Goal: Transaction & Acquisition: Purchase product/service

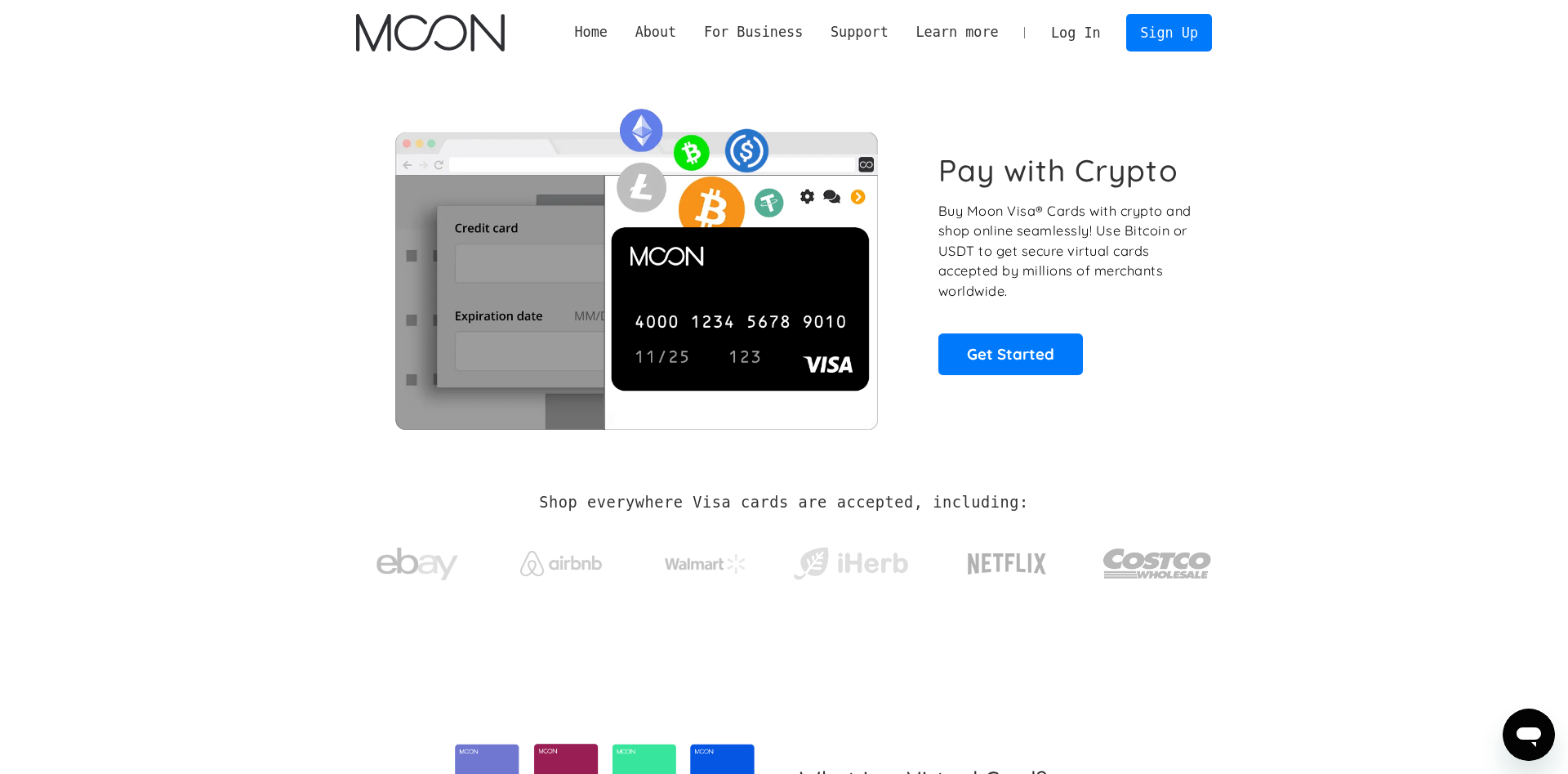
click at [1084, 34] on link "Log In" at bounding box center [1076, 32] width 77 height 36
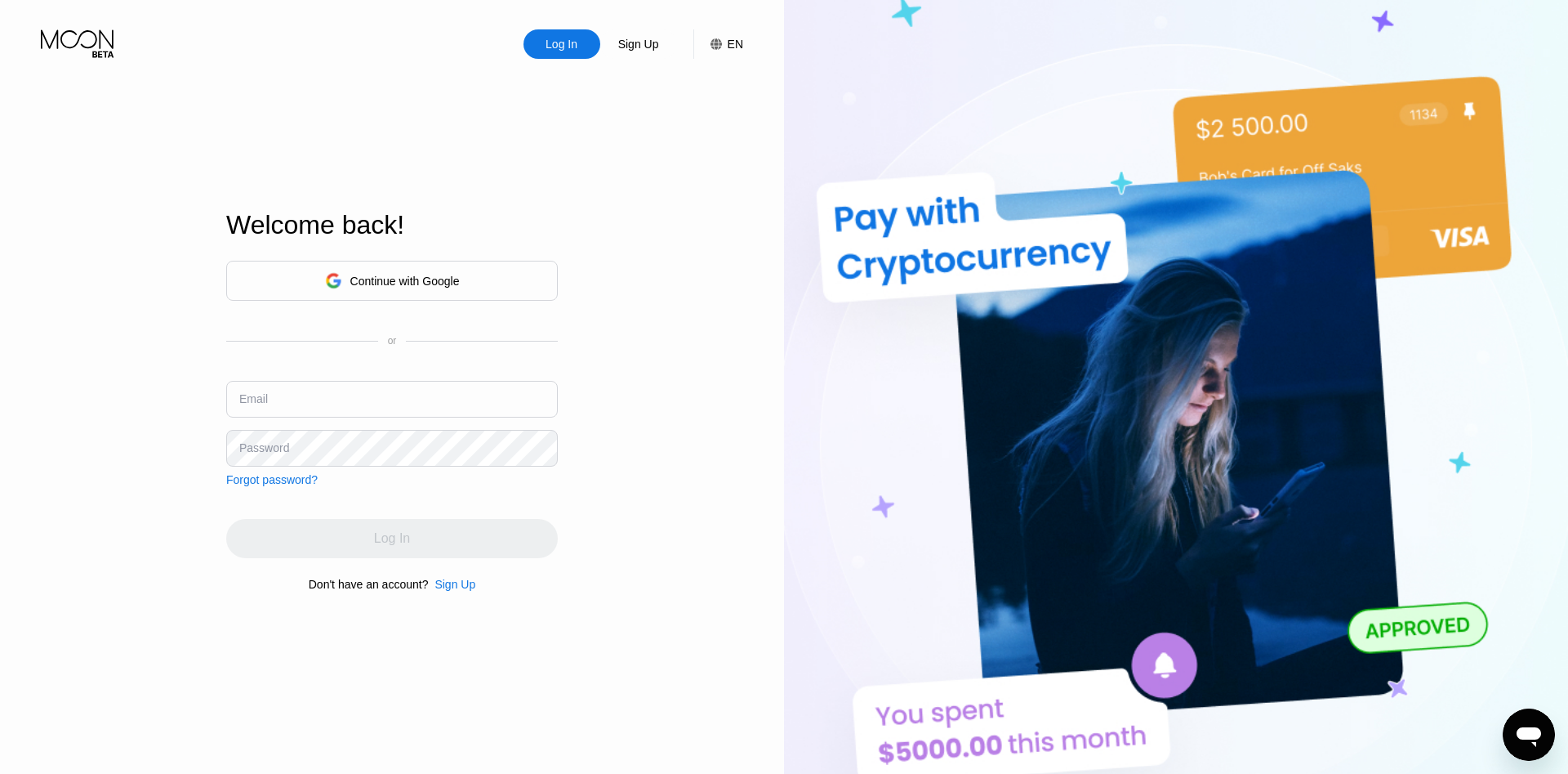
click at [463, 392] on input "text" at bounding box center [392, 399] width 331 height 37
type input "[EMAIL_ADDRESS][DOMAIN_NAME]"
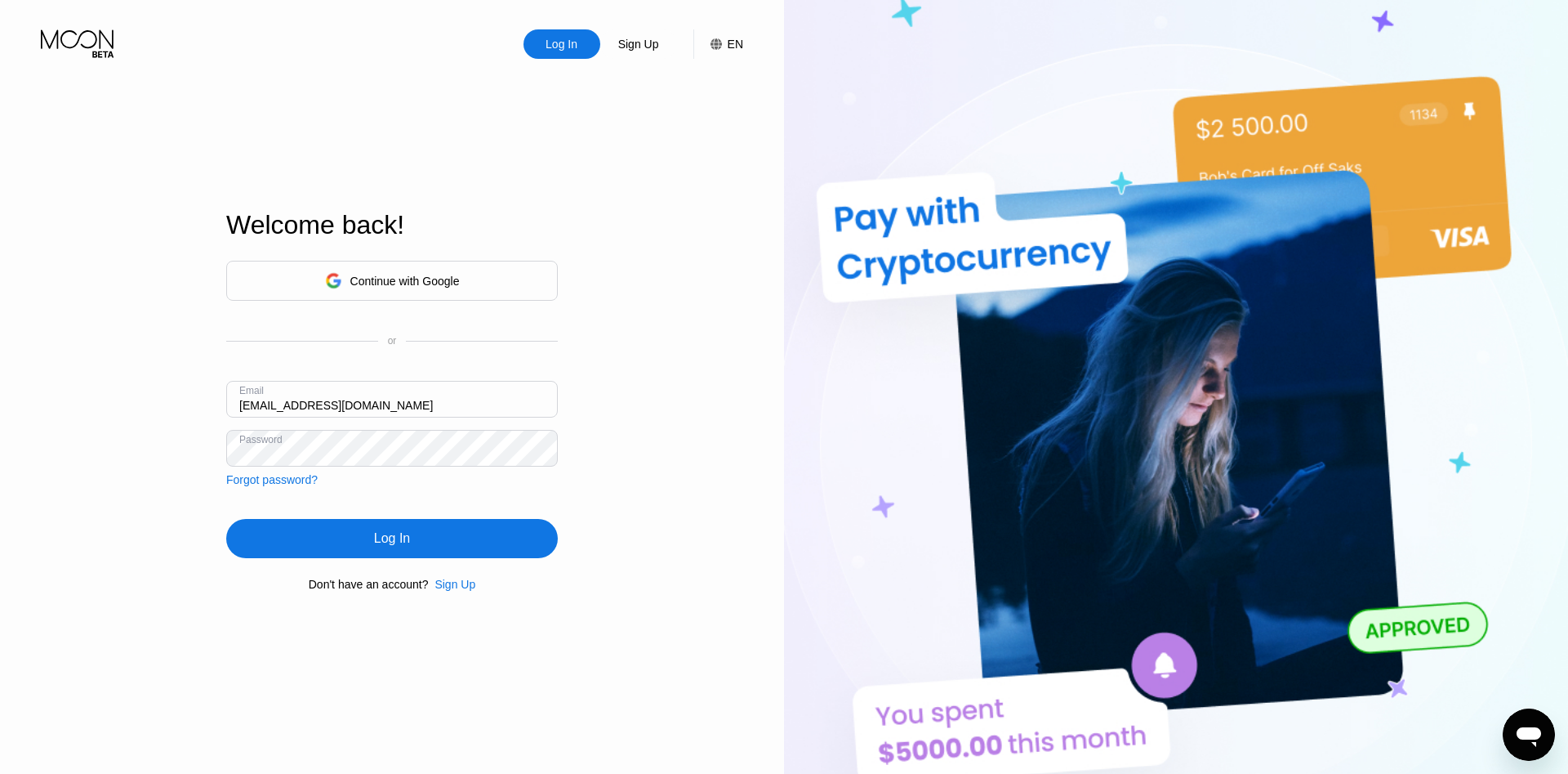
click at [436, 541] on div "Log In" at bounding box center [392, 538] width 331 height 39
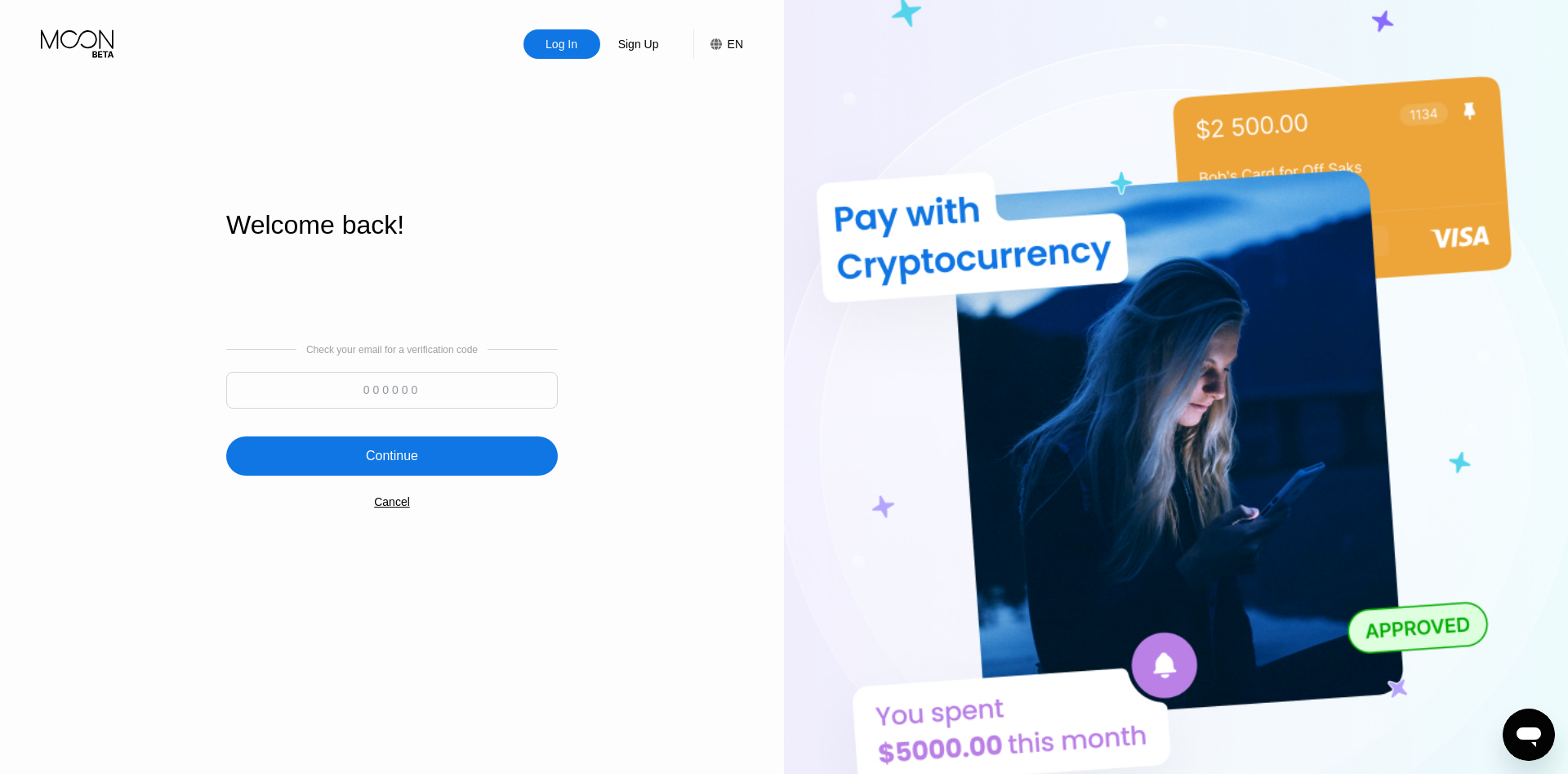
click at [485, 382] on input at bounding box center [392, 390] width 331 height 37
type input "360622"
click at [382, 458] on div "Continue" at bounding box center [392, 456] width 52 height 16
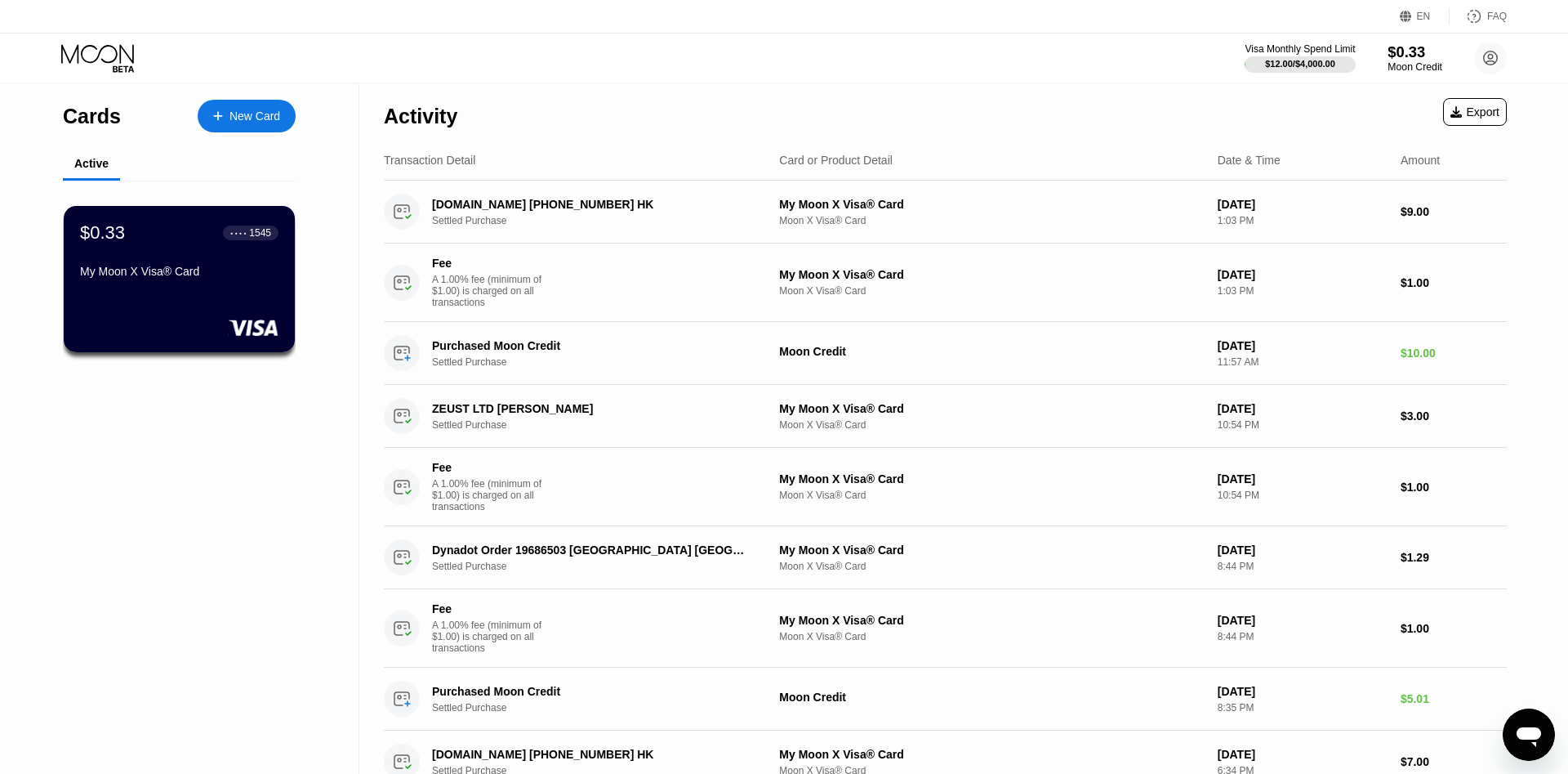
click at [1412, 67] on div "Moon Credit" at bounding box center [1415, 67] width 55 height 11
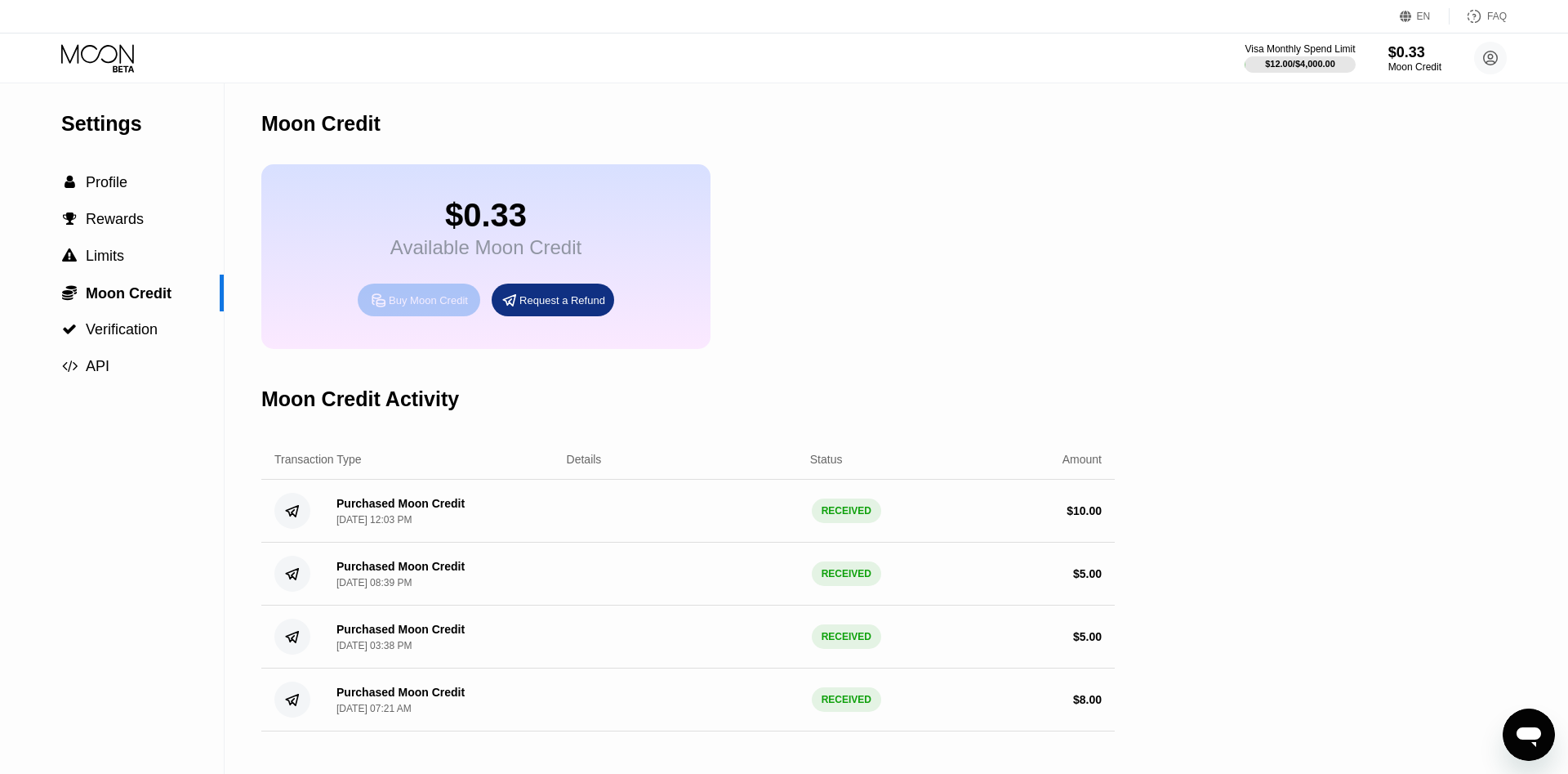
click at [441, 307] on div "Buy Moon Credit" at bounding box center [428, 300] width 80 height 14
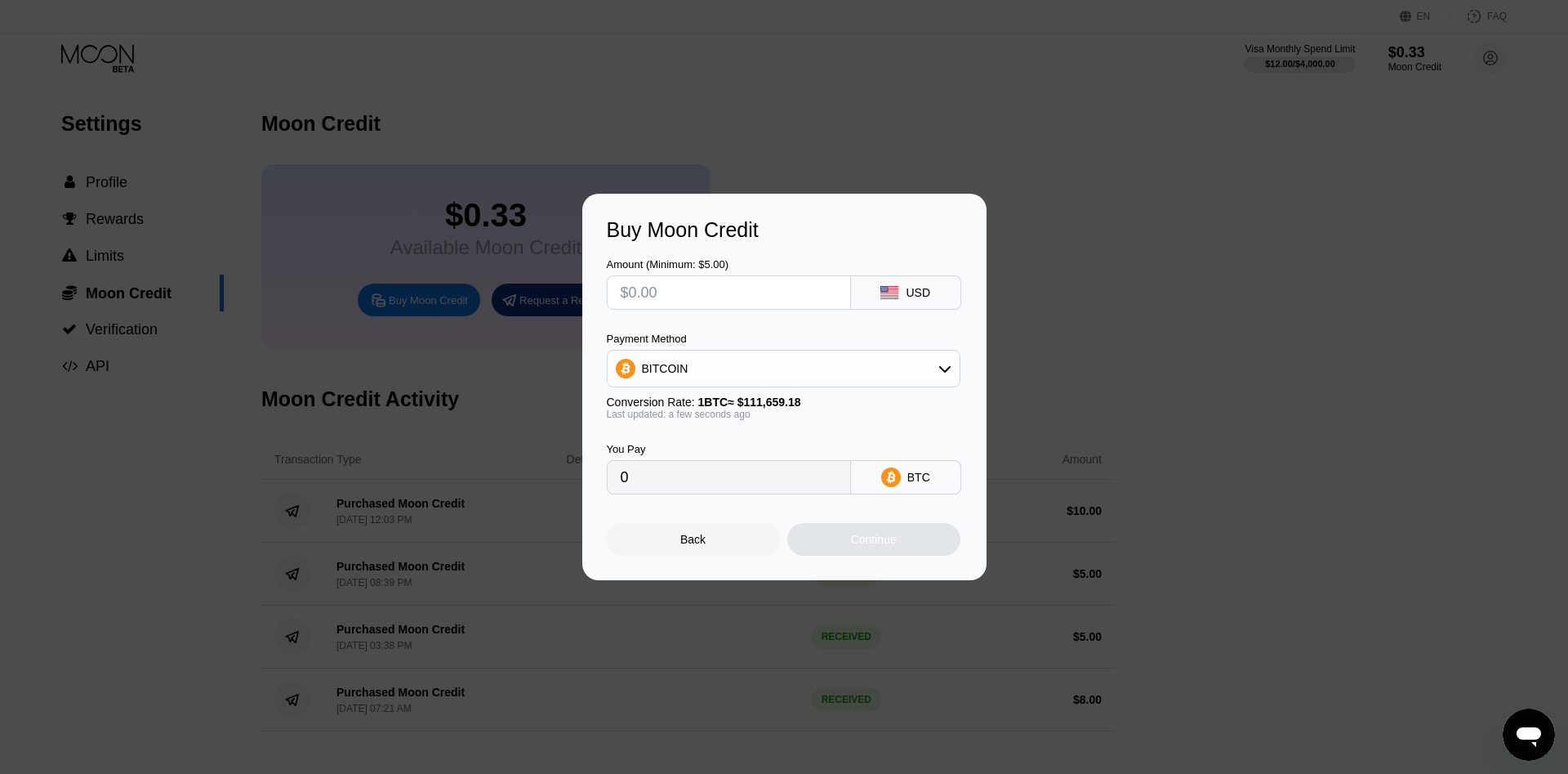
click at [766, 368] on div "BITCOIN" at bounding box center [783, 369] width 352 height 33
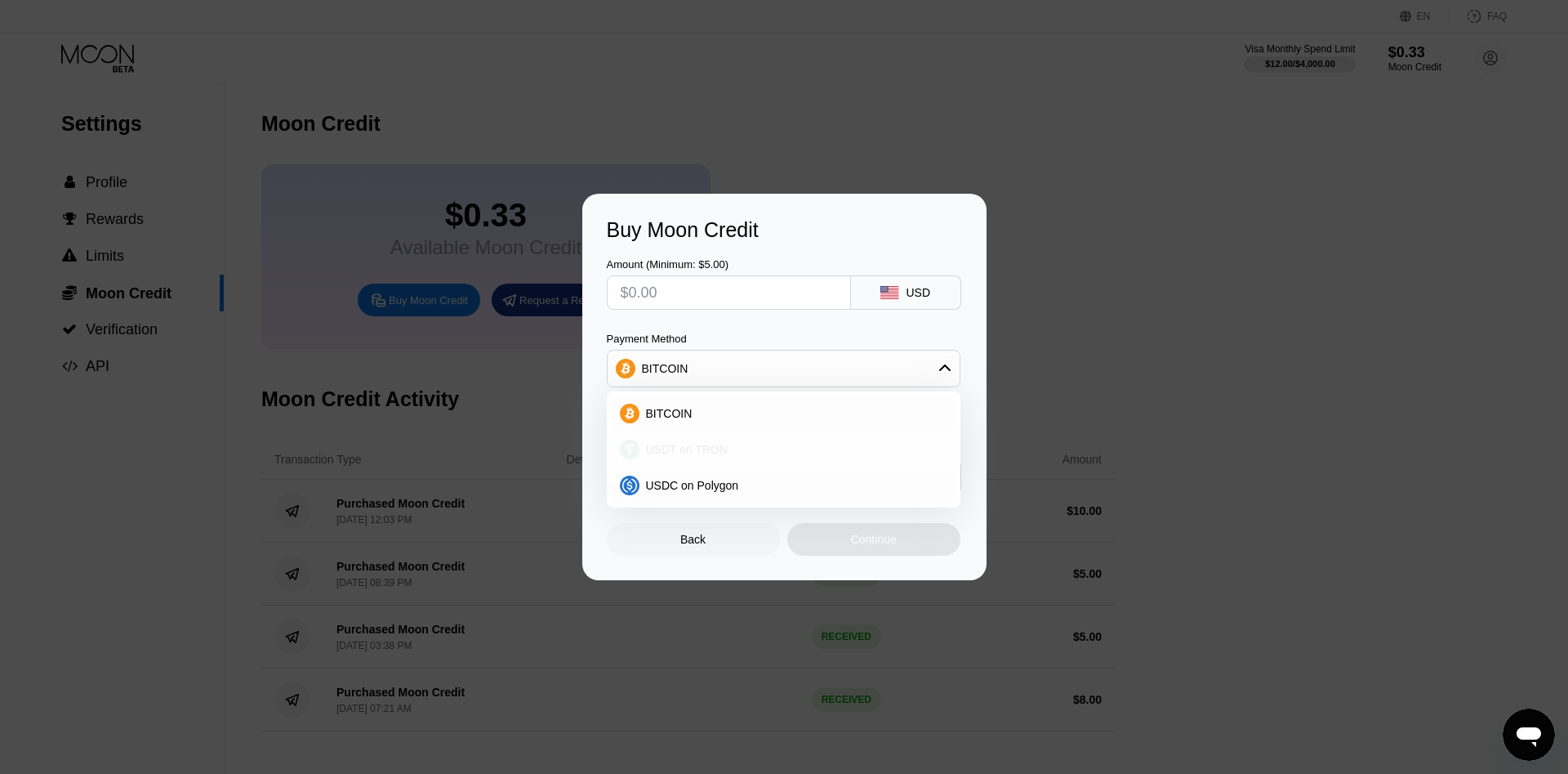
click at [736, 461] on div "USDT on TRON" at bounding box center [784, 449] width 344 height 33
type input "0.00"
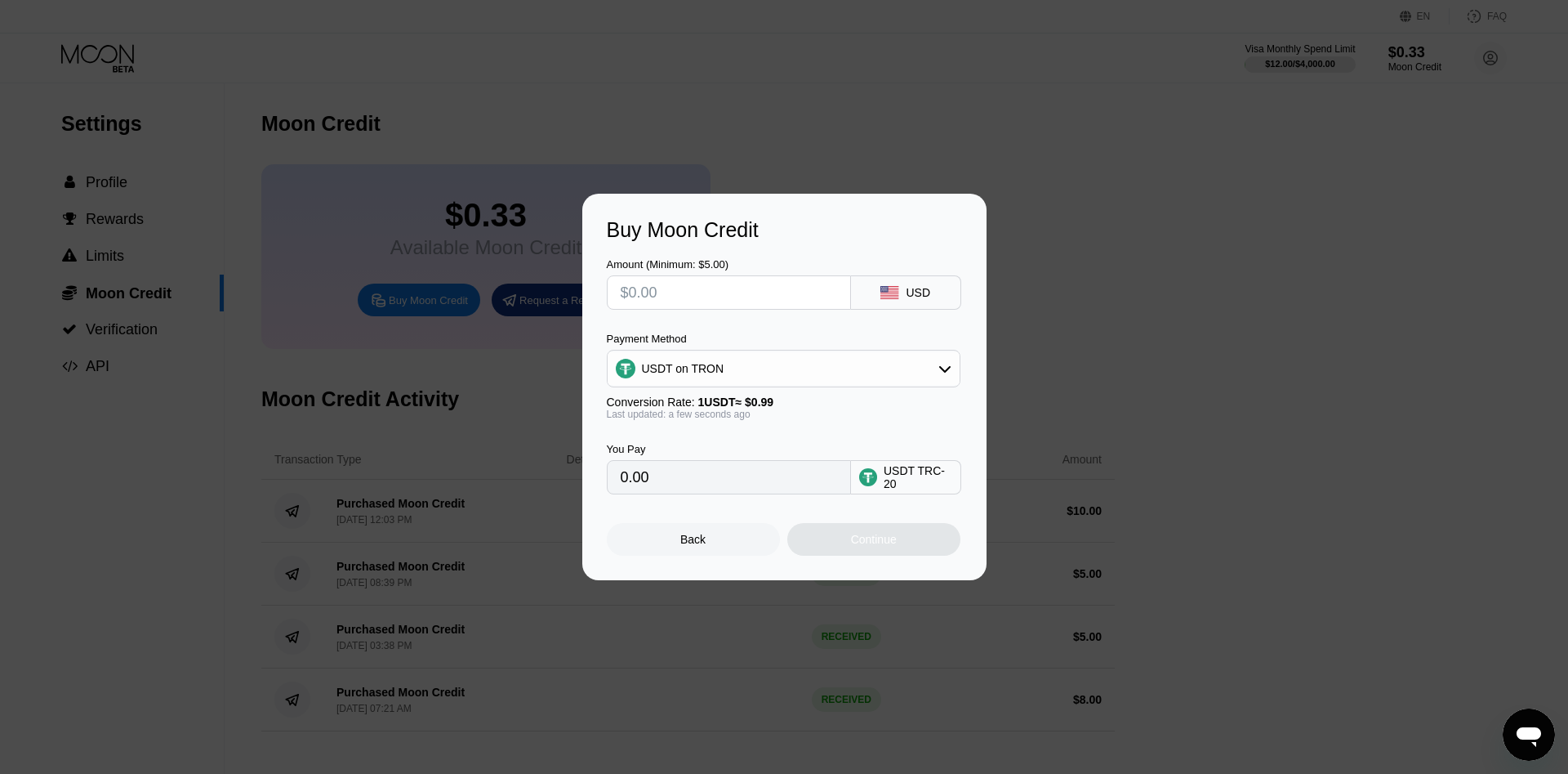
click at [758, 287] on input "text" at bounding box center [729, 293] width 217 height 33
type input "$10"
type input "10.10"
type input "$10"
click at [705, 485] on input "10.10" at bounding box center [729, 478] width 217 height 33
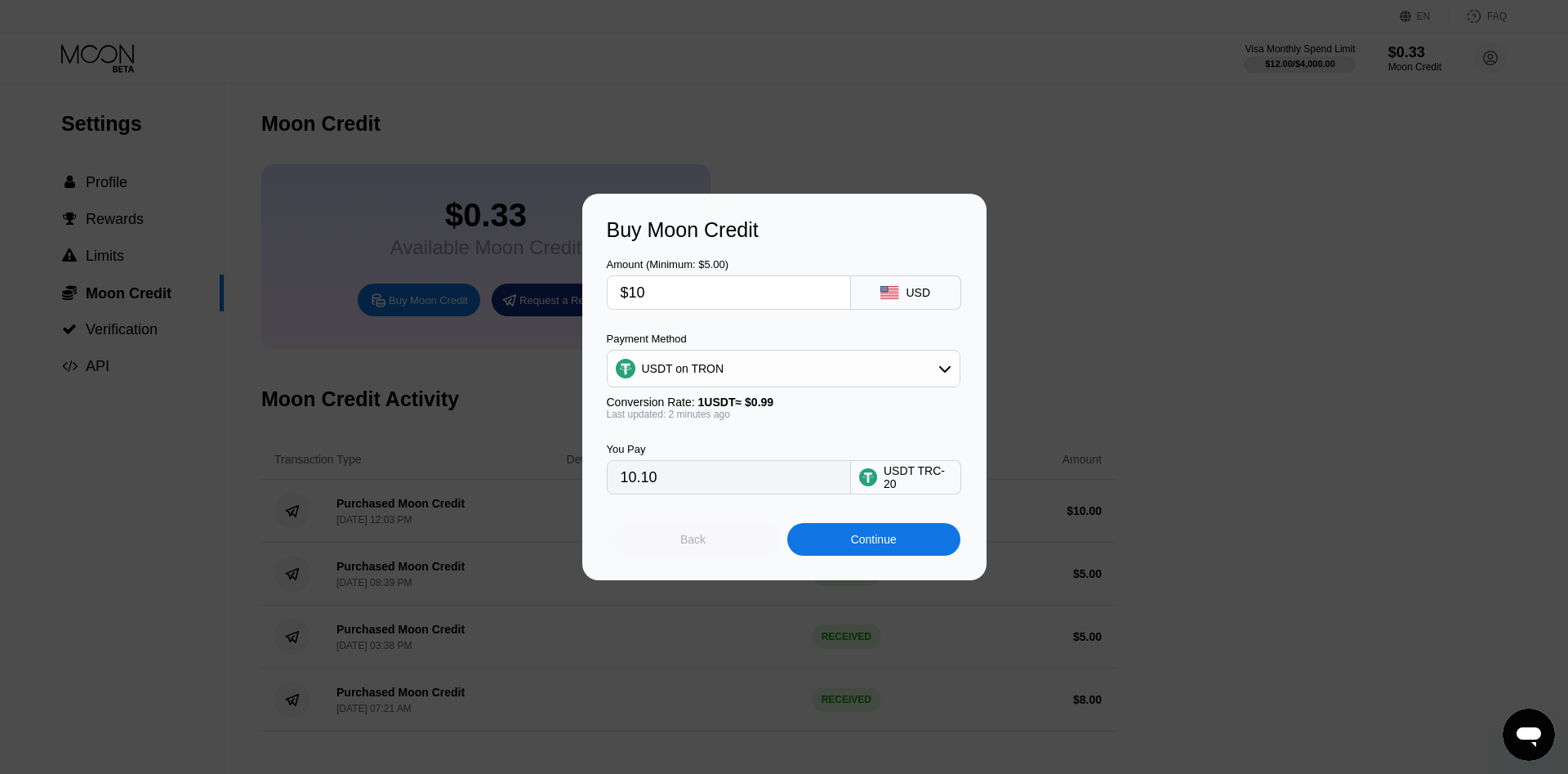
click at [698, 545] on div "Back" at bounding box center [693, 539] width 26 height 13
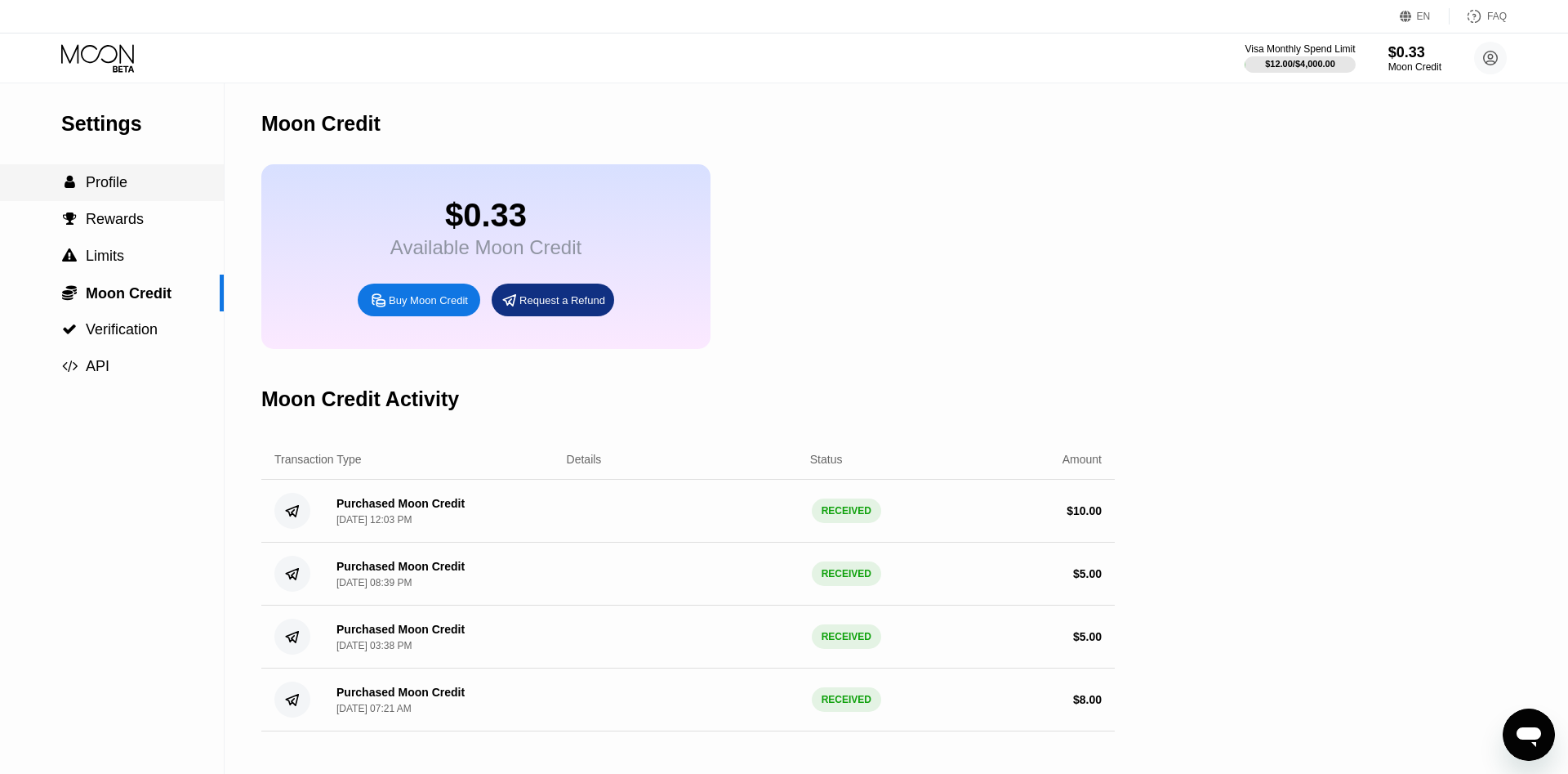
click at [102, 188] on span "Profile" at bounding box center [107, 182] width 42 height 16
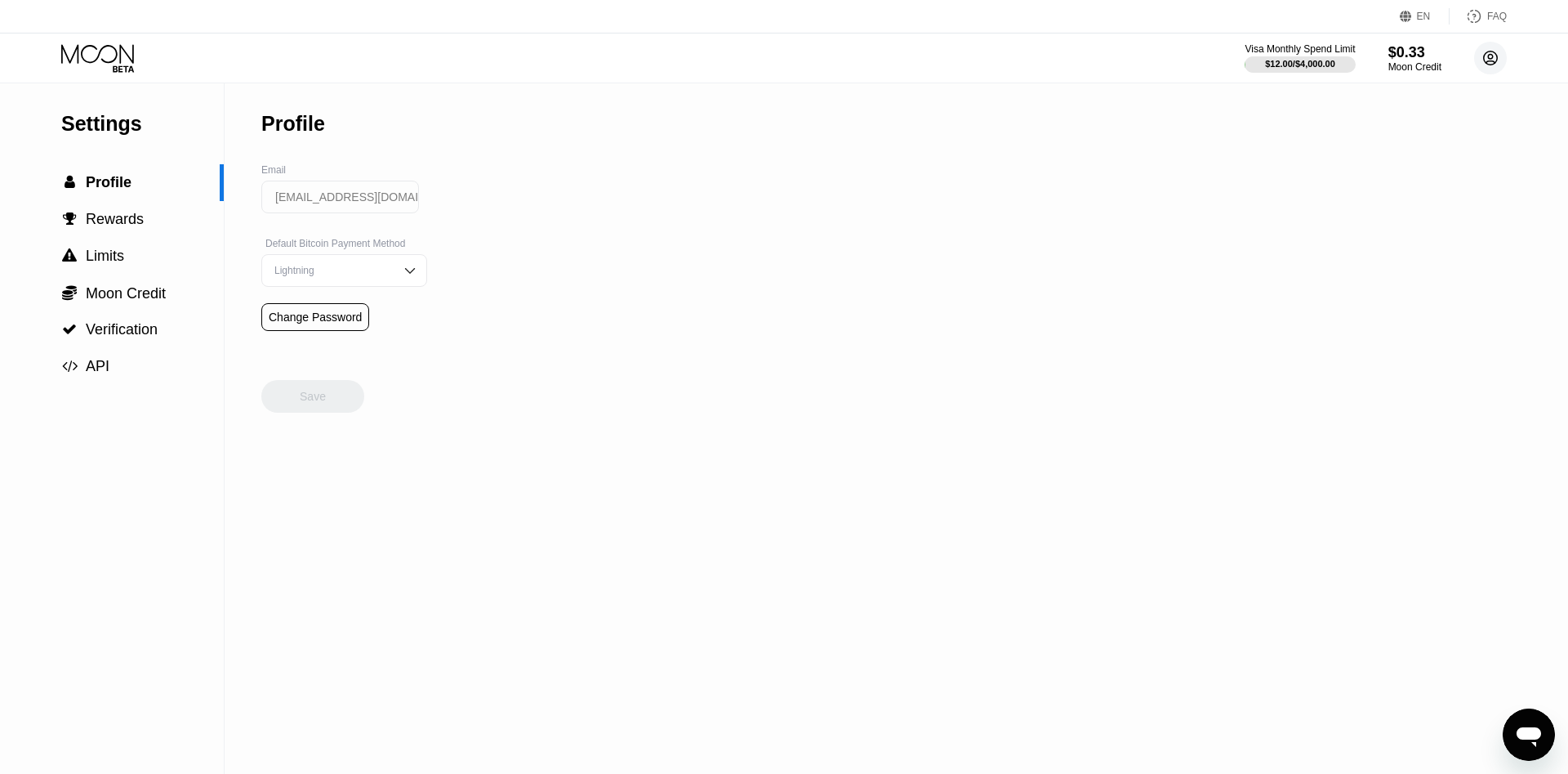
click at [1488, 61] on icon at bounding box center [1491, 59] width 9 height 9
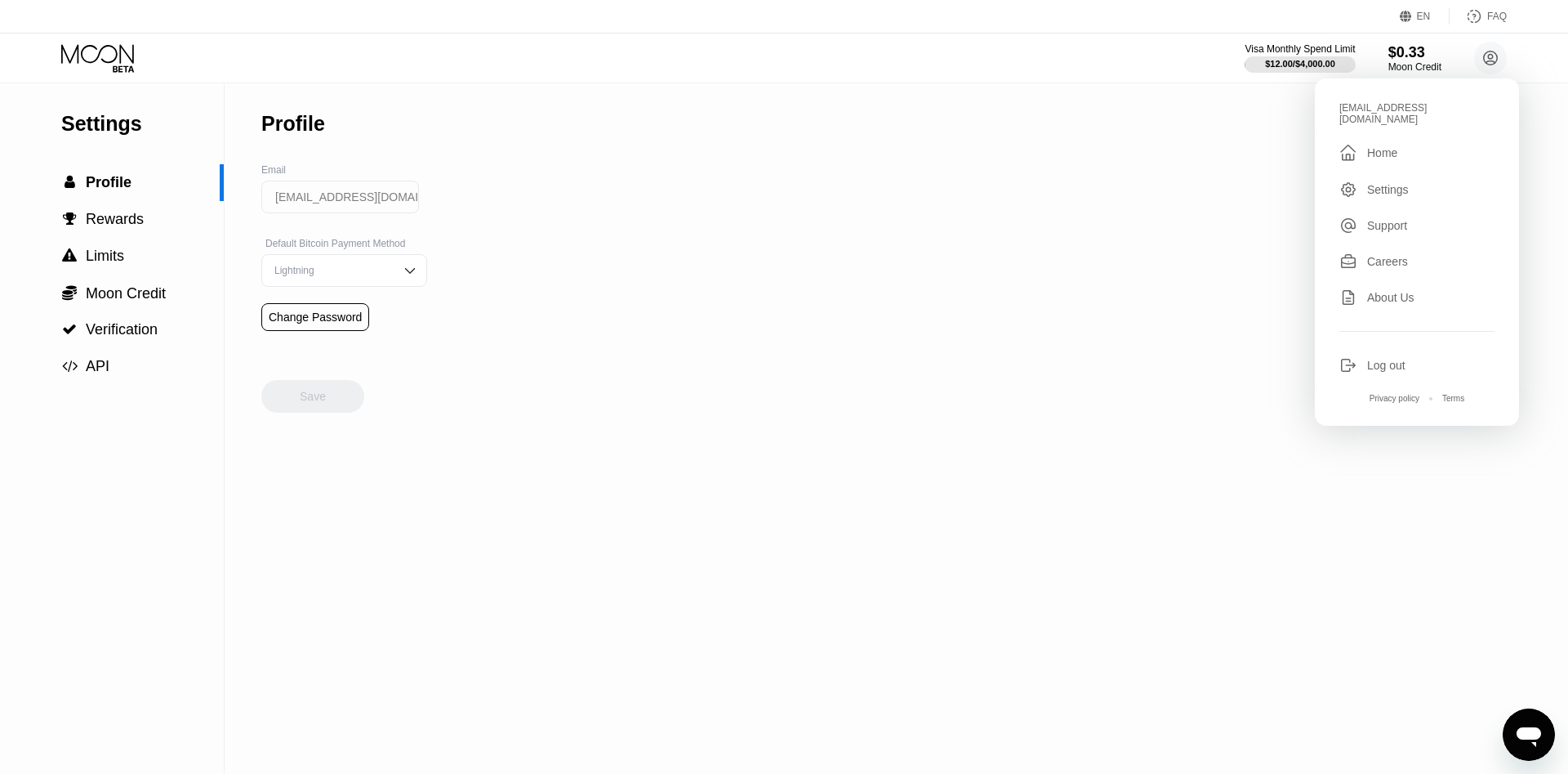
click at [1413, 143] on div " Home" at bounding box center [1417, 152] width 156 height 19
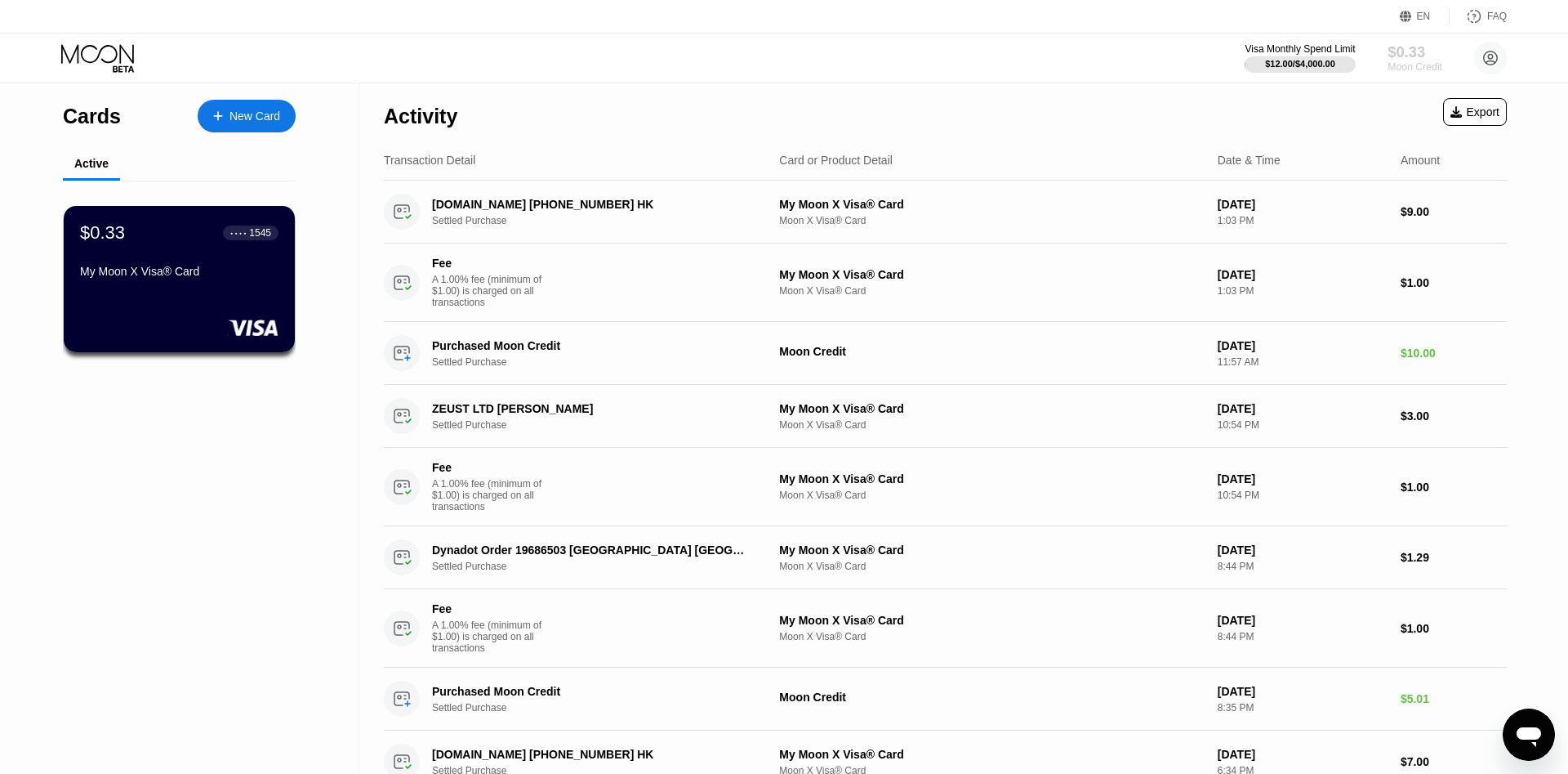
click at [1412, 51] on div "$0.33" at bounding box center [1415, 51] width 55 height 17
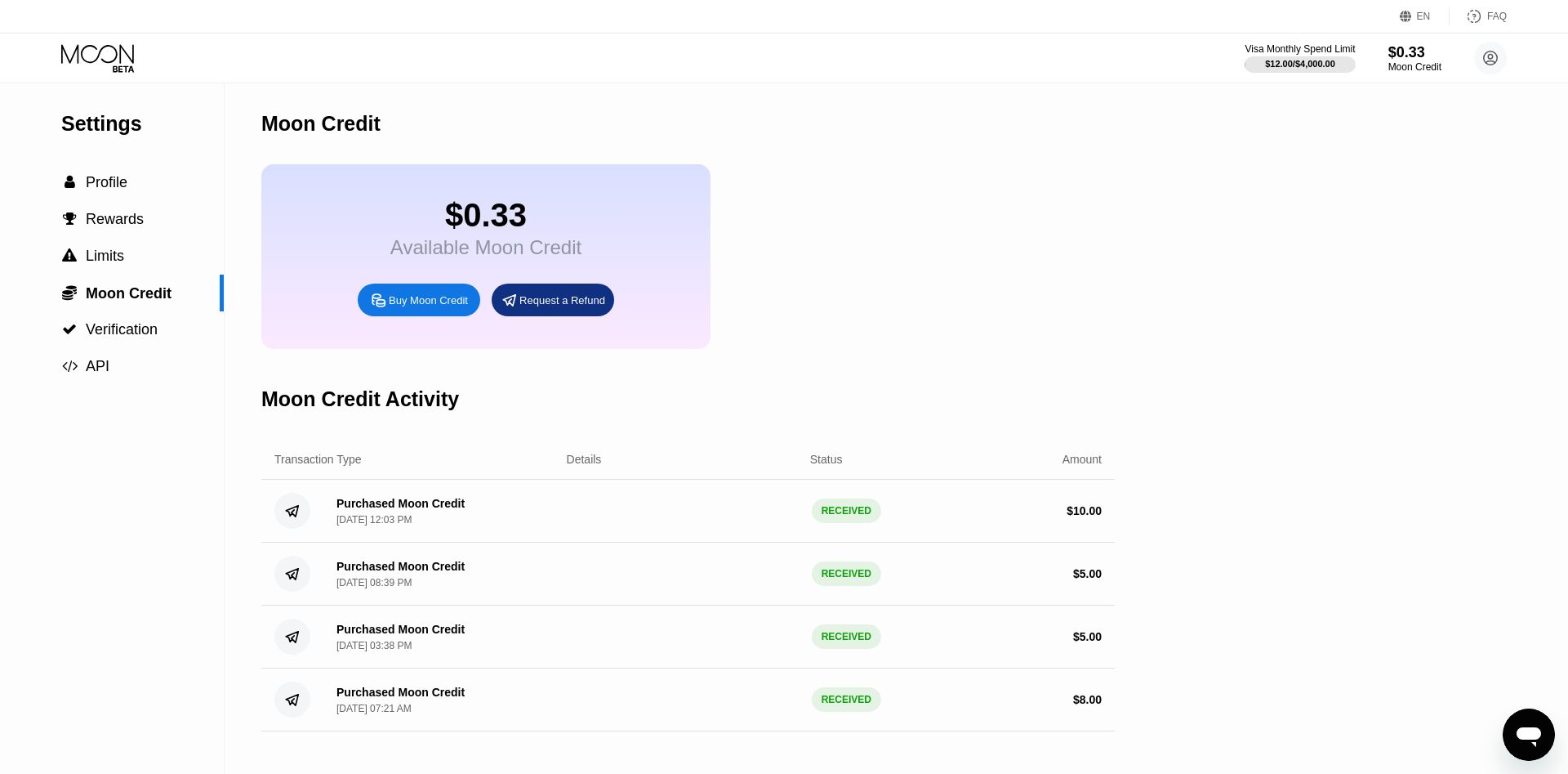
click at [411, 307] on div "Buy Moon Credit" at bounding box center [428, 300] width 80 height 14
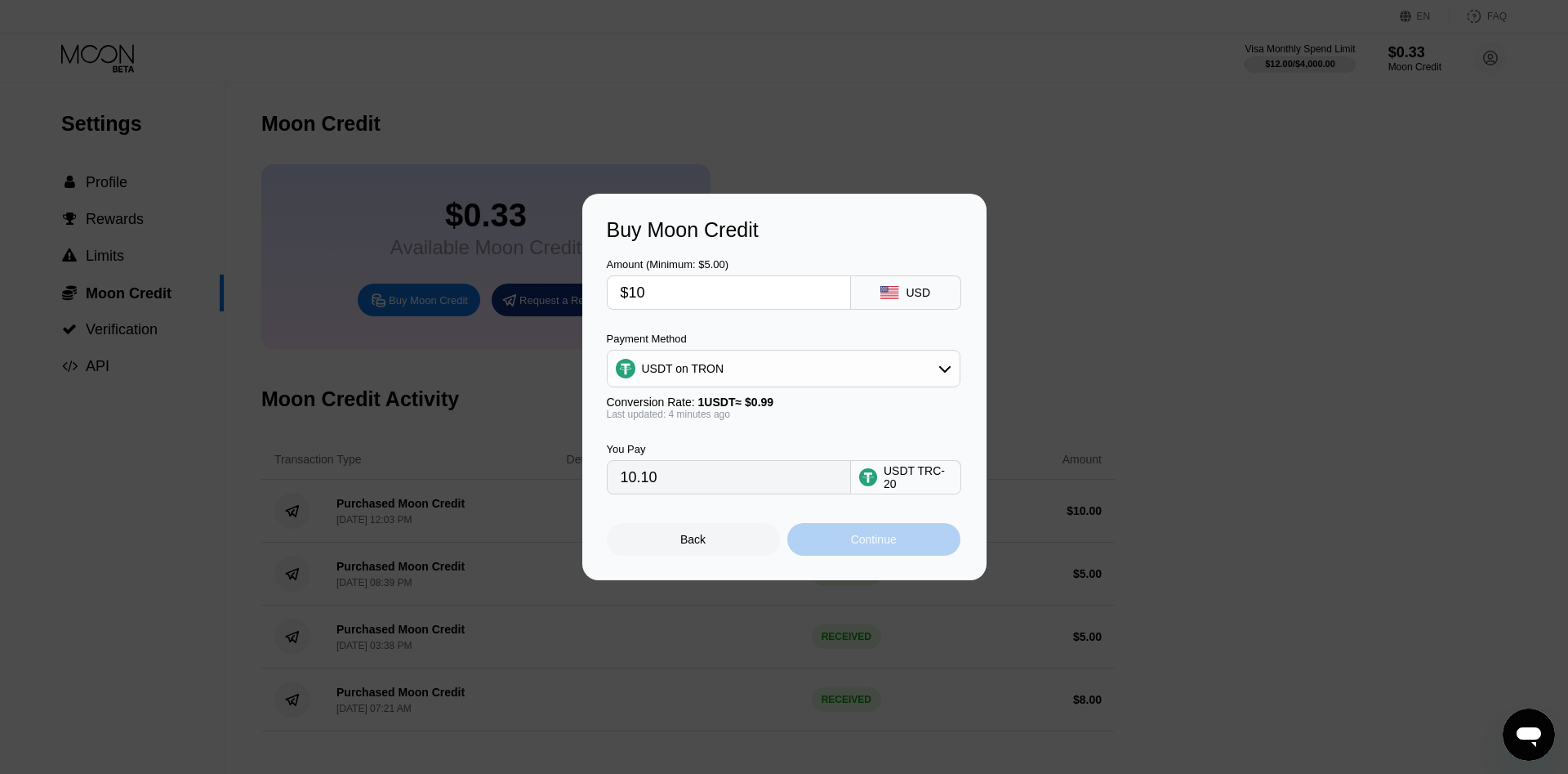
click at [870, 545] on div "Continue" at bounding box center [874, 539] width 46 height 13
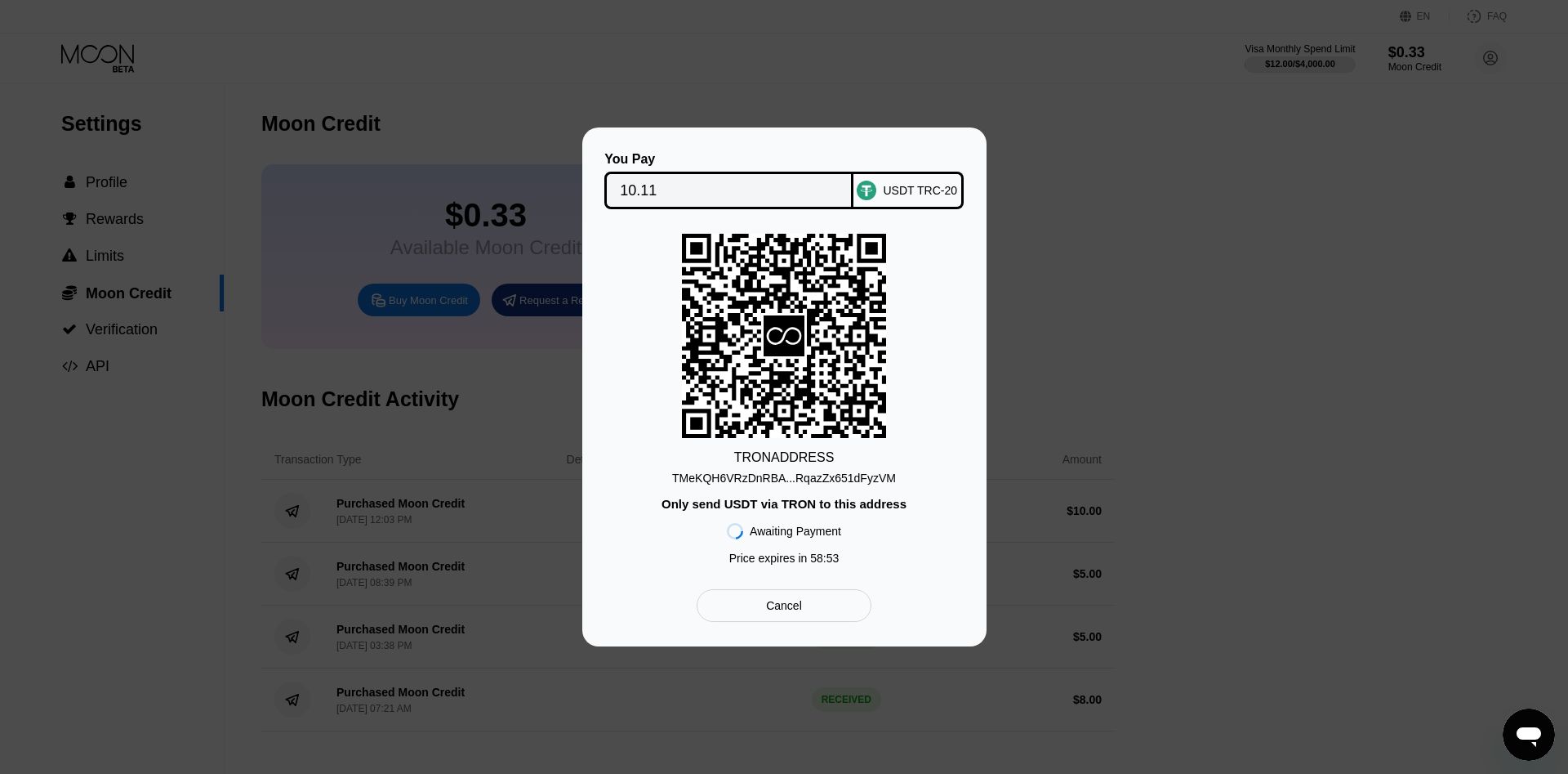
click at [864, 483] on div "TMeKQH6VRzDnRBA...RqazZx651dFyzVM" at bounding box center [784, 478] width 224 height 13
click at [755, 135] on div "You Pay 10.11 USDT TRC-20 TRON ADDRESS TMeKQH6VRzDnRBA...RqazZx651dFyzVM Only s…" at bounding box center [785, 386] width 404 height 519
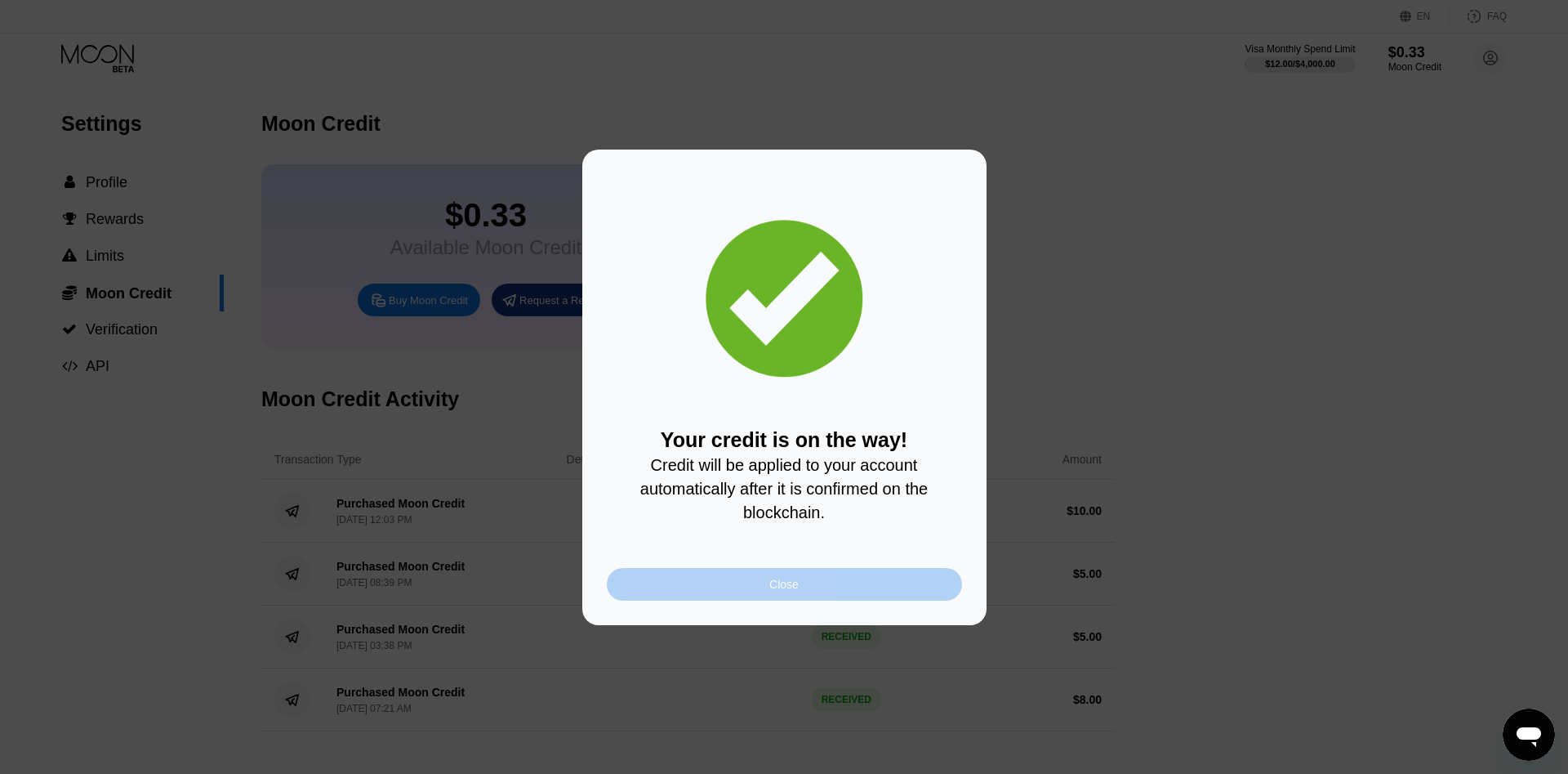
click at [873, 592] on div "Close" at bounding box center [784, 585] width 355 height 33
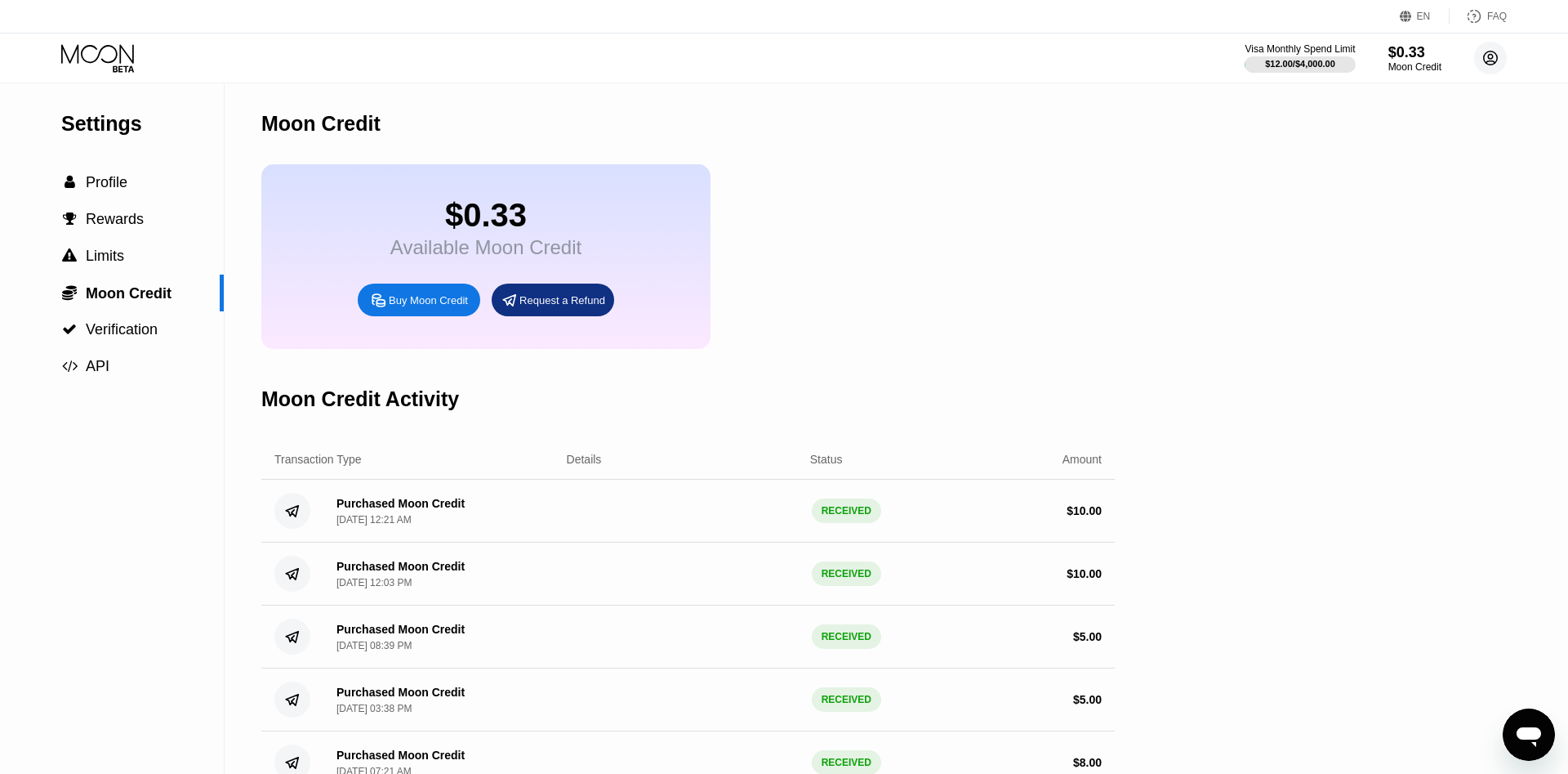
click at [1503, 57] on circle at bounding box center [1491, 59] width 33 height 33
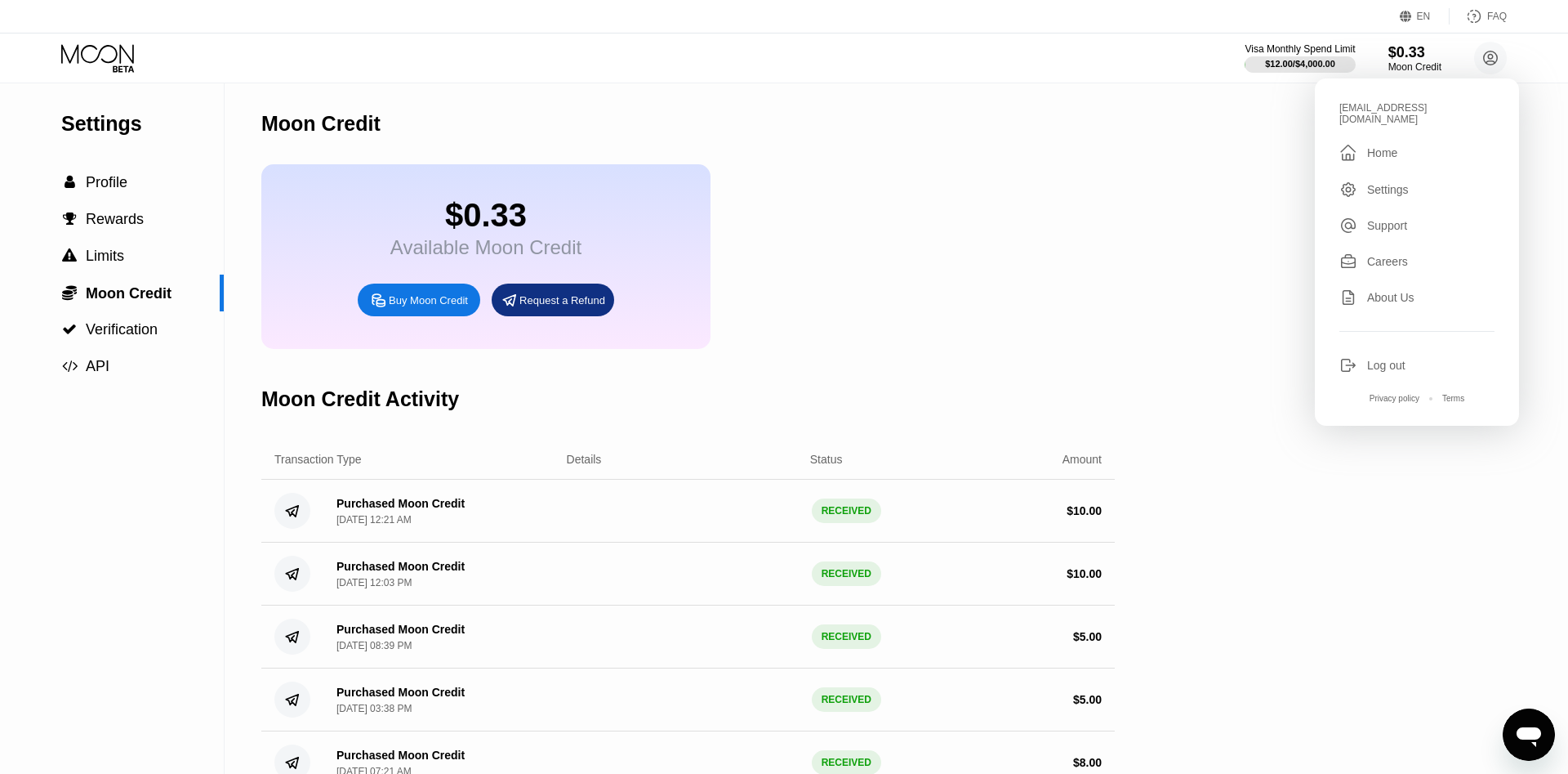
click at [1446, 143] on div " Home" at bounding box center [1417, 152] width 156 height 19
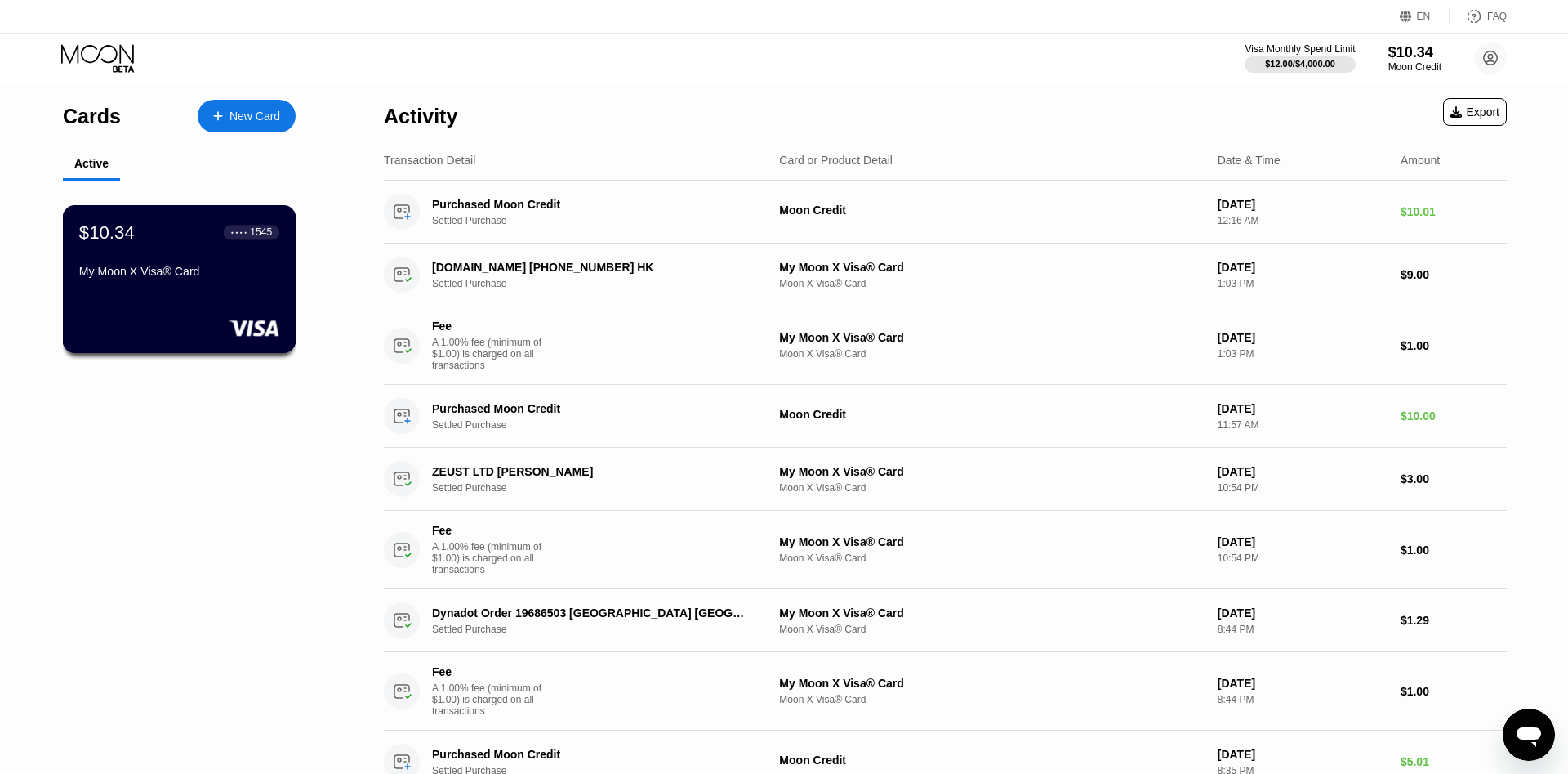
click at [187, 278] on div "My Moon X Visa® Card" at bounding box center [179, 271] width 200 height 13
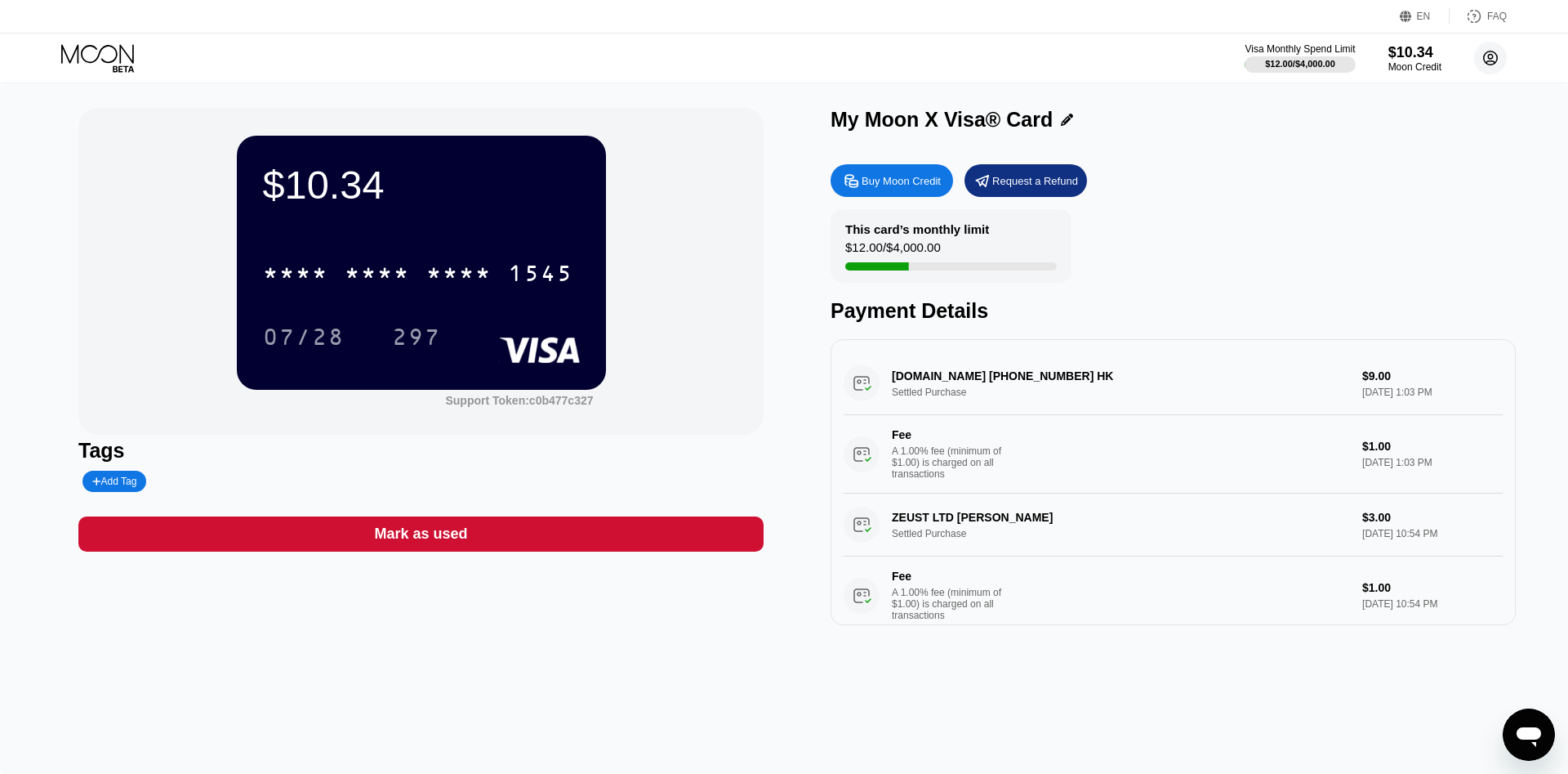
click at [1498, 57] on circle at bounding box center [1491, 59] width 33 height 33
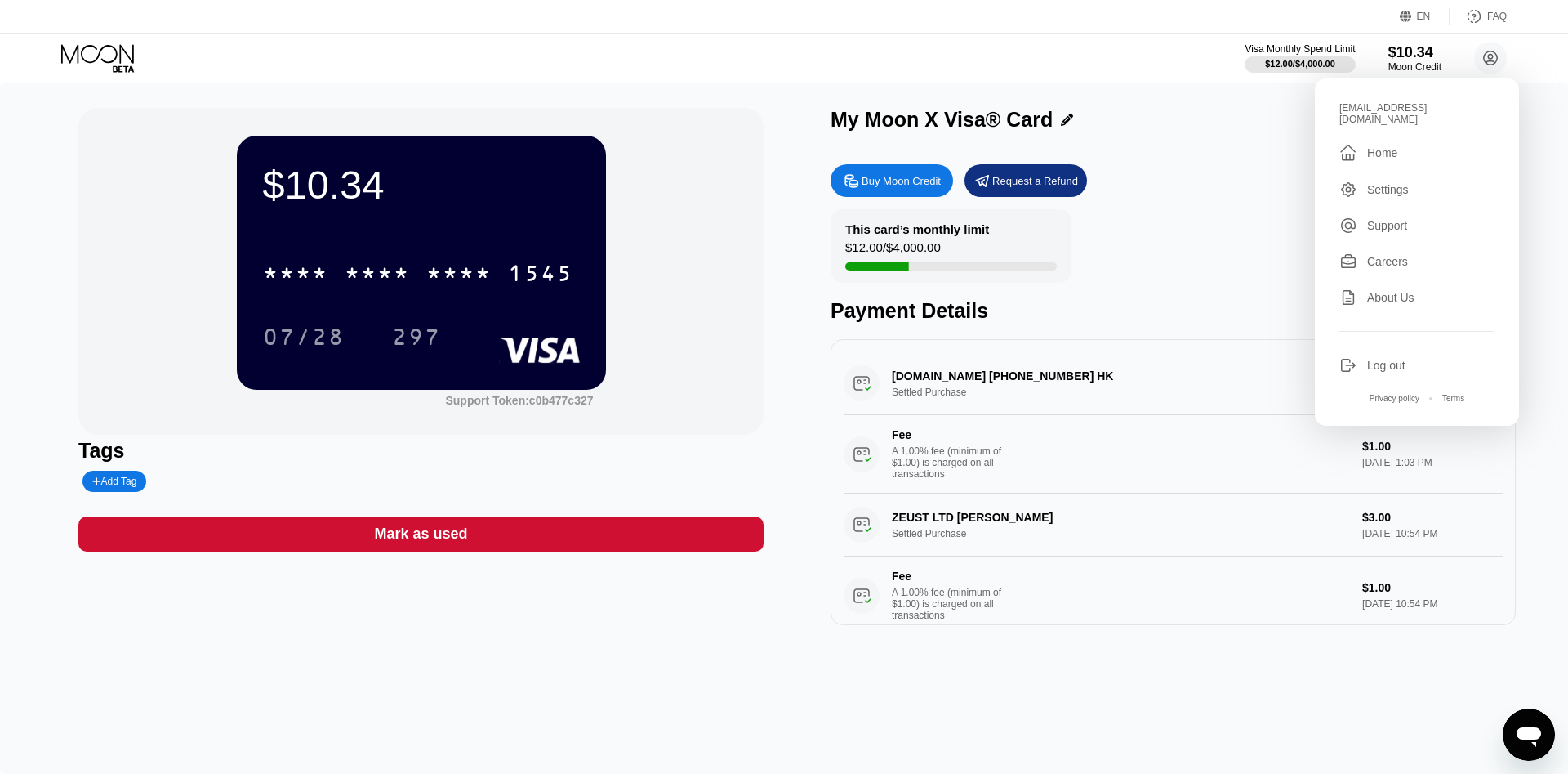
click at [1406, 146] on div " Home" at bounding box center [1417, 152] width 156 height 19
